Goal: Information Seeking & Learning: Learn about a topic

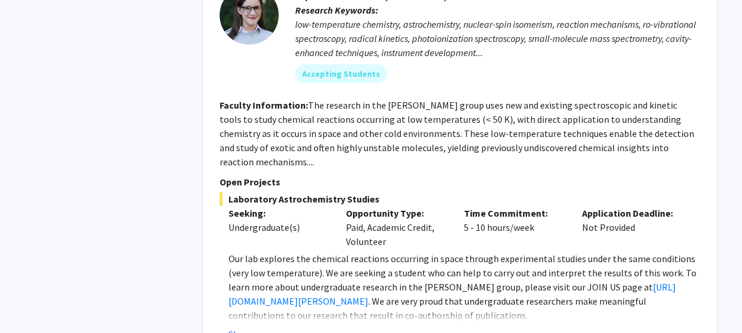
scroll to position [3878, 0]
click at [253, 326] on button "Show more" at bounding box center [250, 333] width 45 height 14
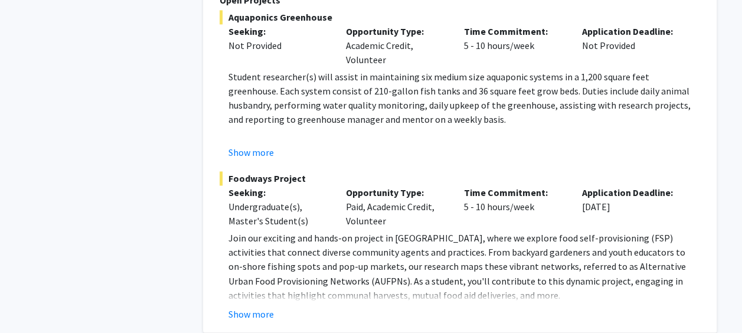
scroll to position [5288, 0]
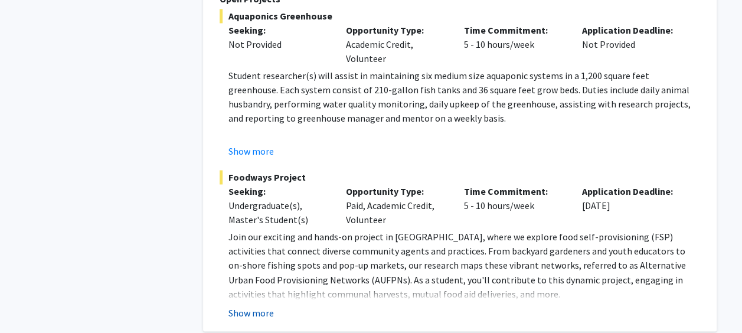
click at [243, 305] on button "Show more" at bounding box center [250, 312] width 45 height 14
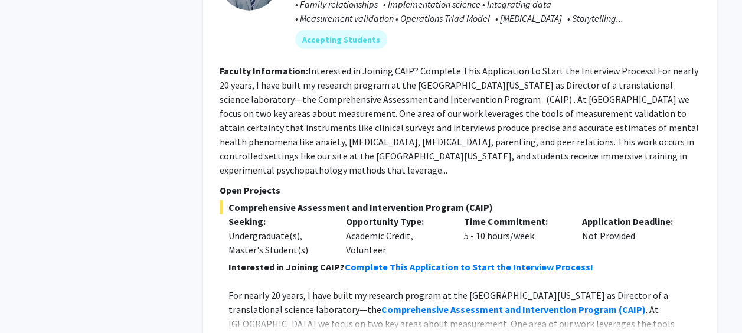
scroll to position [5955, 0]
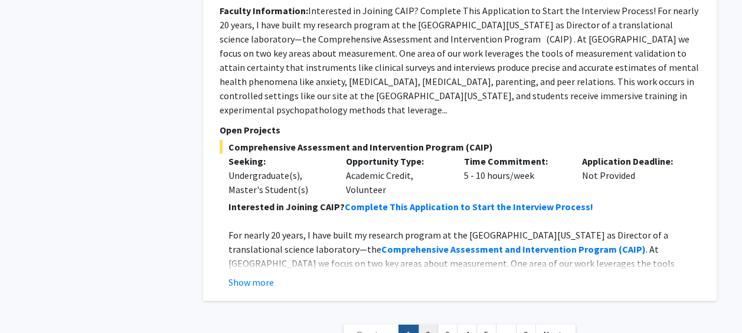
click at [434, 325] on link "2" at bounding box center [428, 335] width 20 height 21
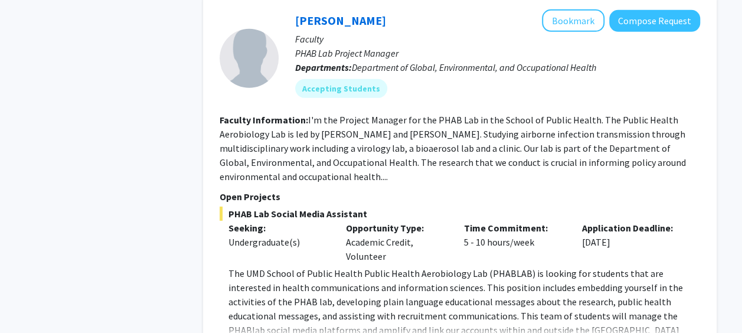
scroll to position [4101, 0]
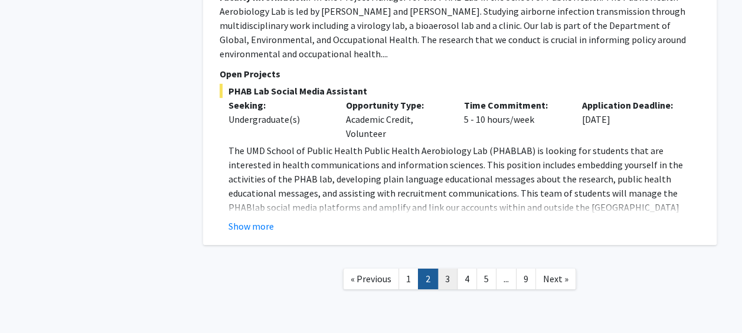
click at [447, 269] on link "3" at bounding box center [447, 279] width 20 height 21
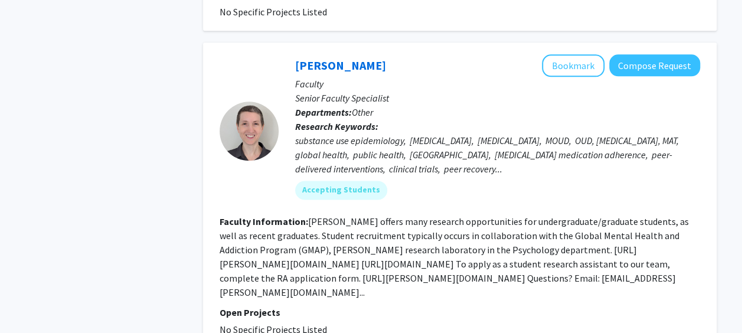
scroll to position [3019, 0]
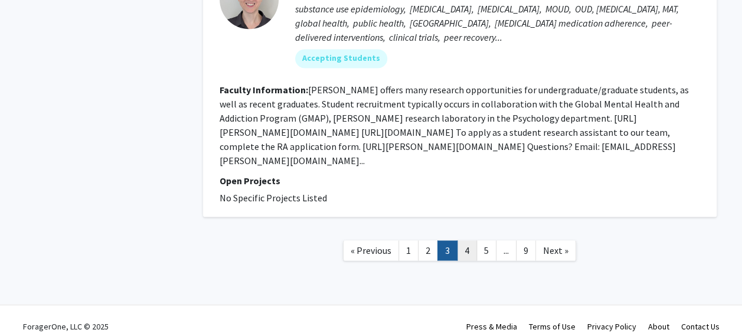
click at [463, 240] on link "4" at bounding box center [467, 250] width 20 height 21
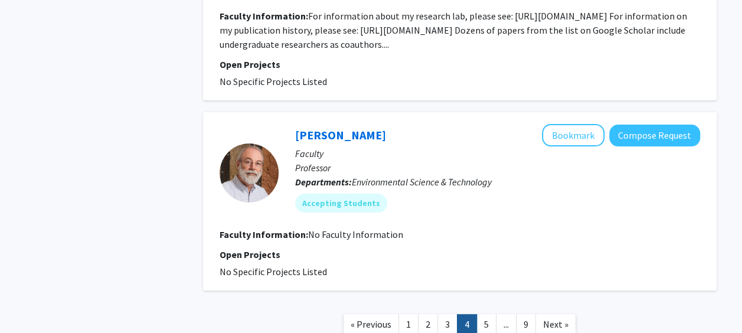
scroll to position [2222, 0]
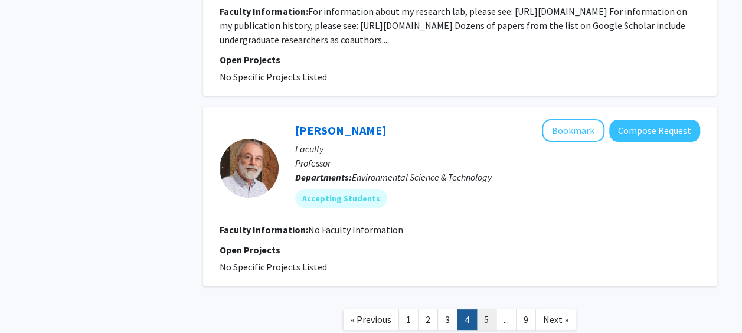
click at [489, 312] on link "5" at bounding box center [486, 319] width 20 height 21
